Goal: Information Seeking & Learning: Learn about a topic

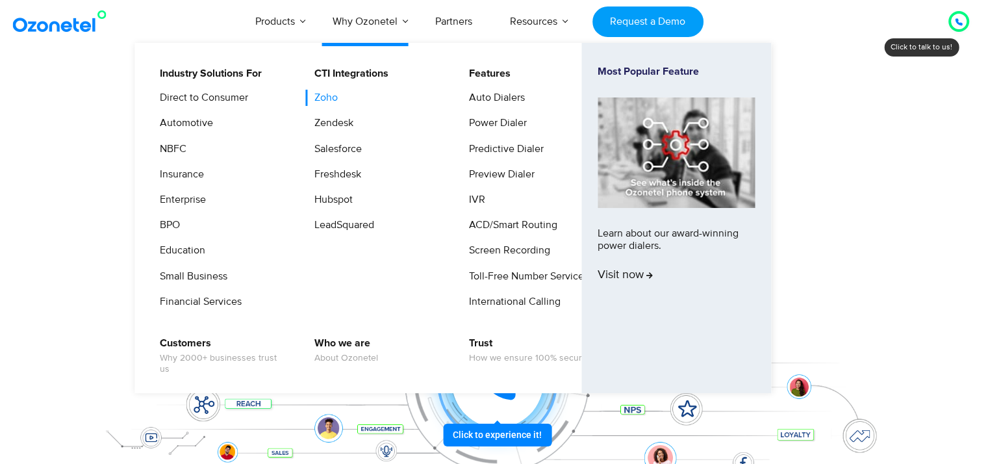
click at [329, 94] on link "Zoho" at bounding box center [323, 98] width 34 height 16
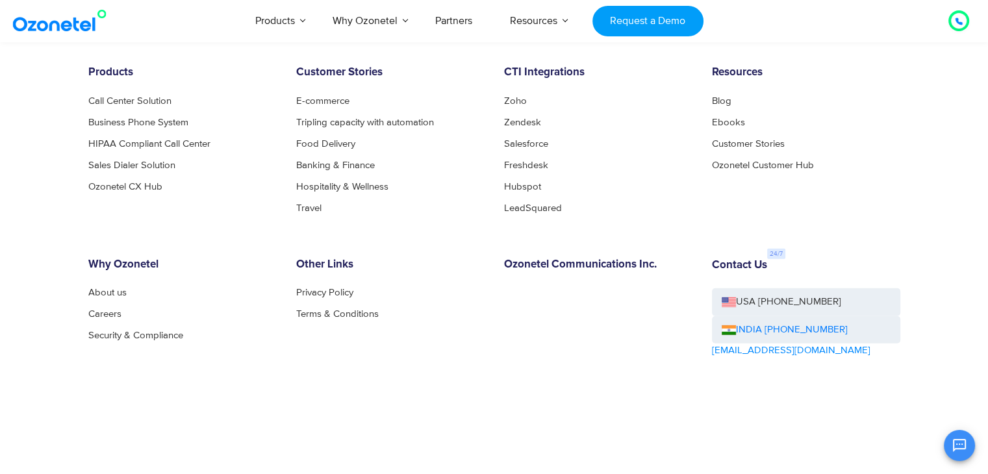
scroll to position [3799, 0]
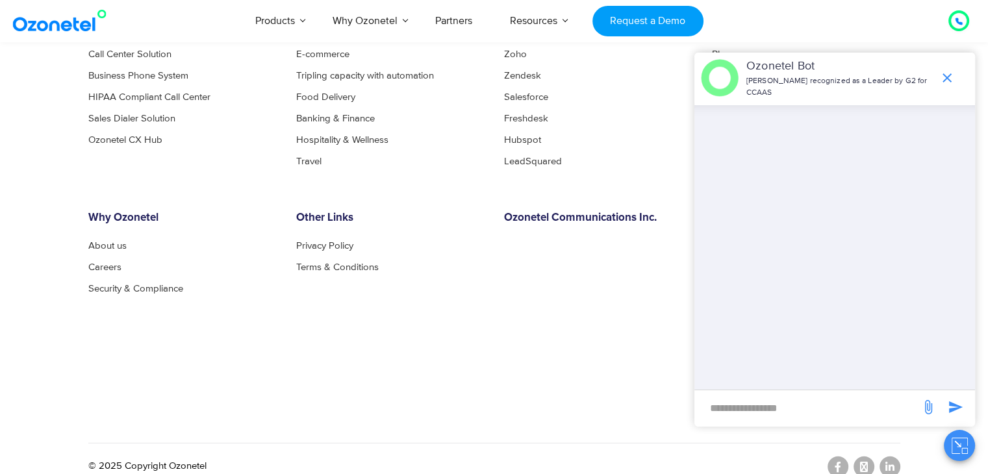
click at [960, 447] on icon "Close chat" at bounding box center [960, 446] width 16 height 16
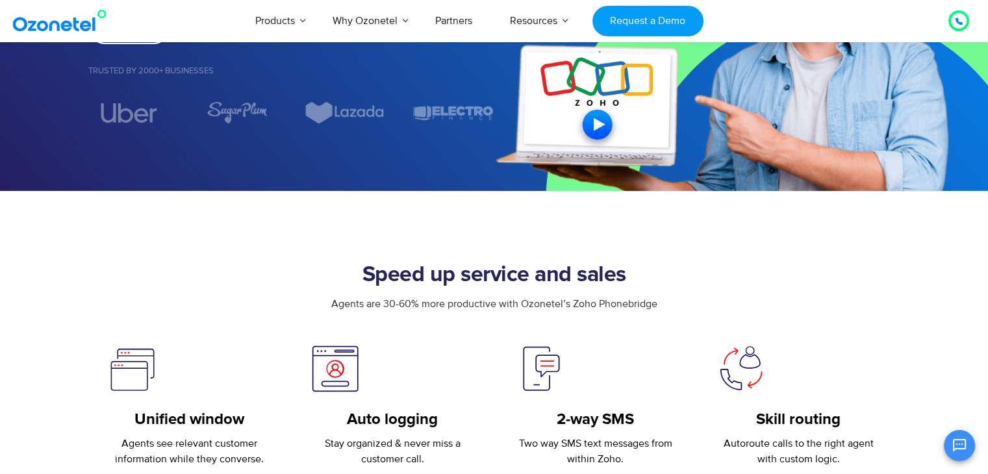
scroll to position [288, 0]
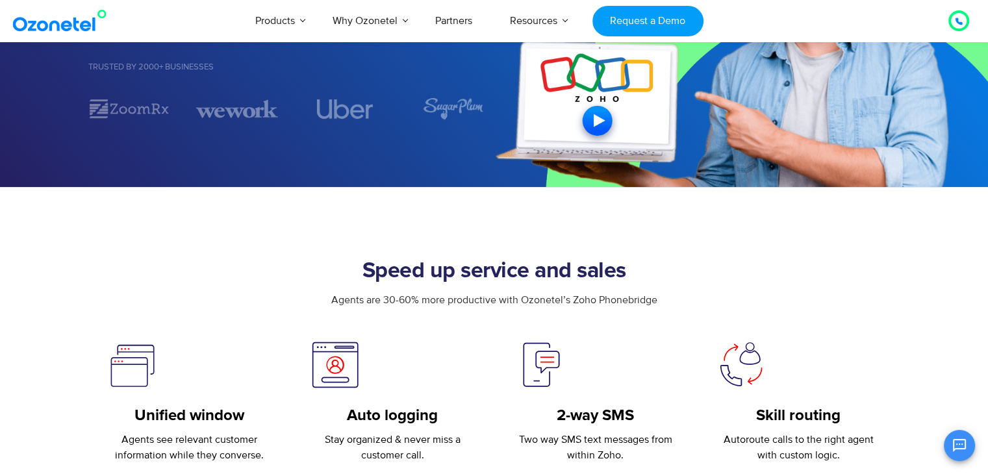
click at [481, 323] on div "Agents are 30-60% more productive with Ozonetel’s Zoho Phonebridge" at bounding box center [494, 316] width 812 height 48
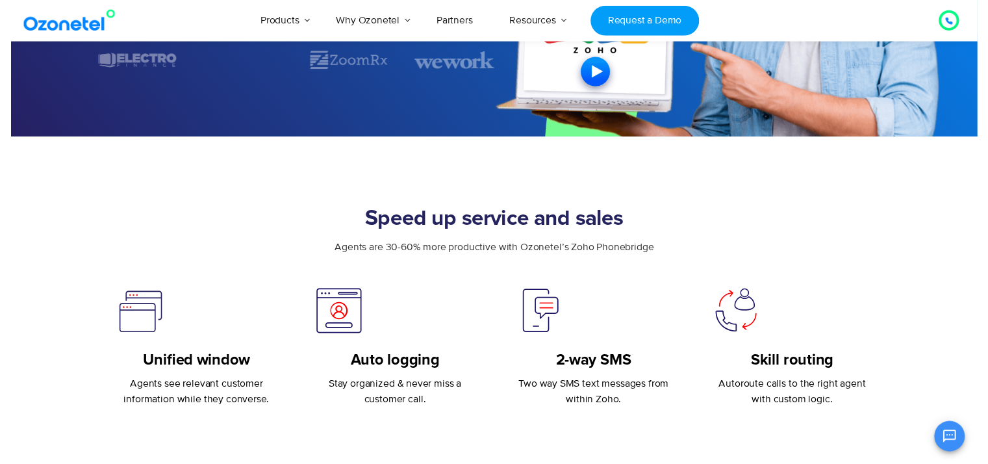
scroll to position [0, 0]
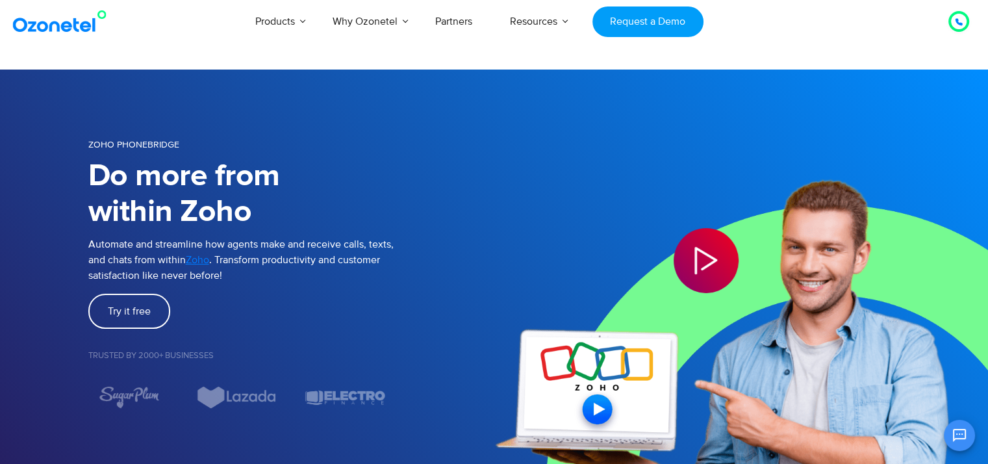
click at [491, 172] on h1 "Do more from within Zoho" at bounding box center [291, 194] width 406 height 71
